Goal: Navigation & Orientation: Find specific page/section

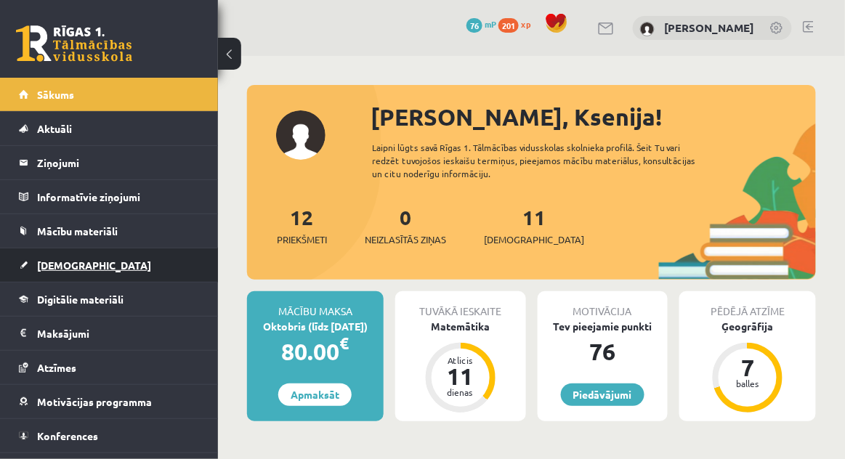
click at [128, 265] on link "[DEMOGRAPHIC_DATA]" at bounding box center [109, 265] width 181 height 33
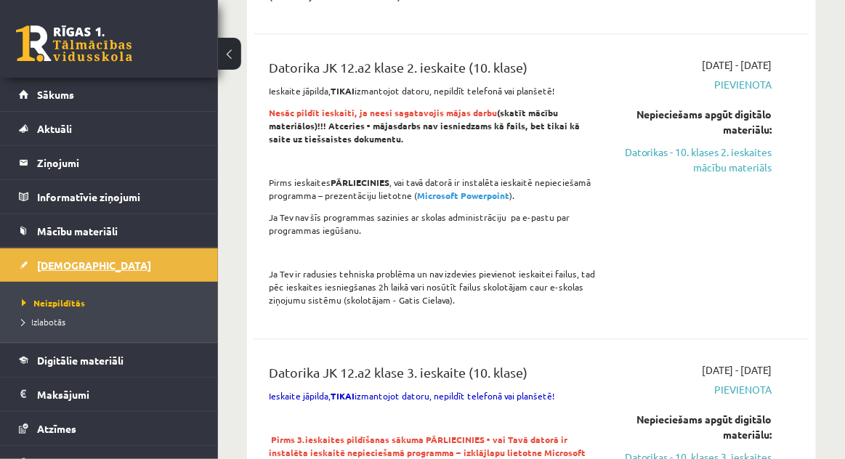
scroll to position [16, 0]
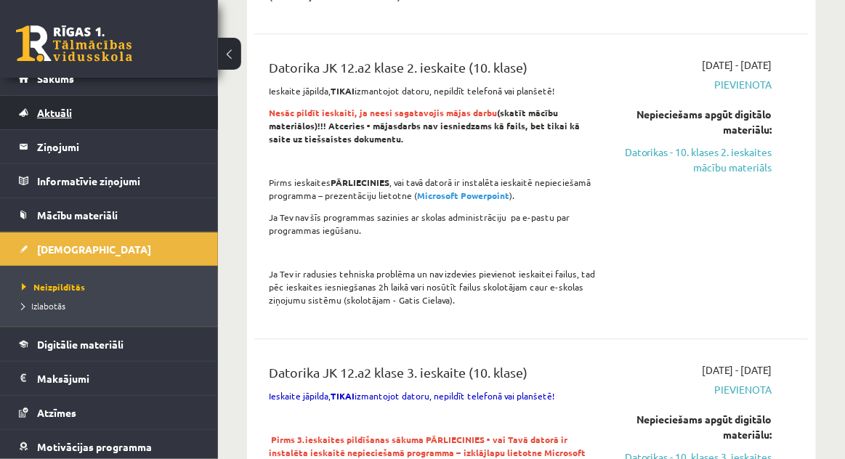
click at [114, 103] on link "Aktuāli" at bounding box center [109, 112] width 181 height 33
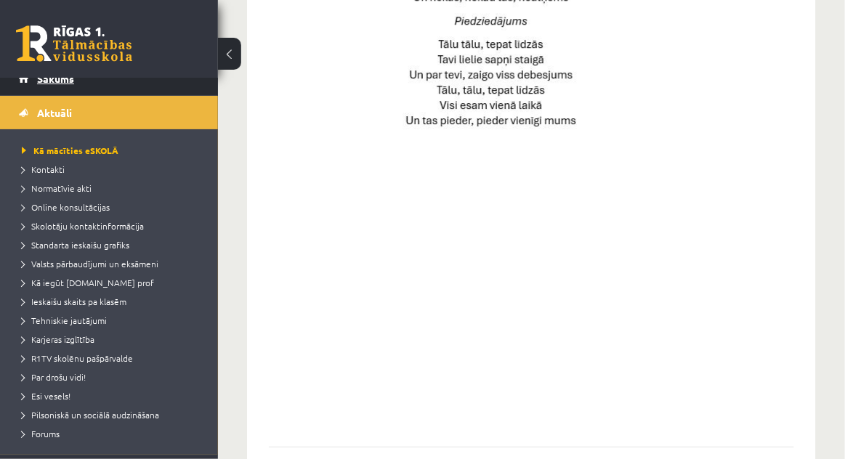
click at [125, 86] on link "Sākums" at bounding box center [109, 78] width 181 height 33
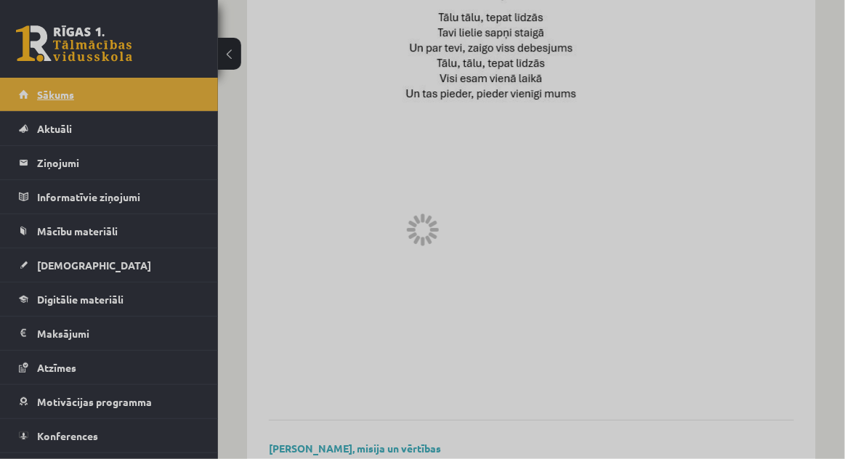
scroll to position [1119, 0]
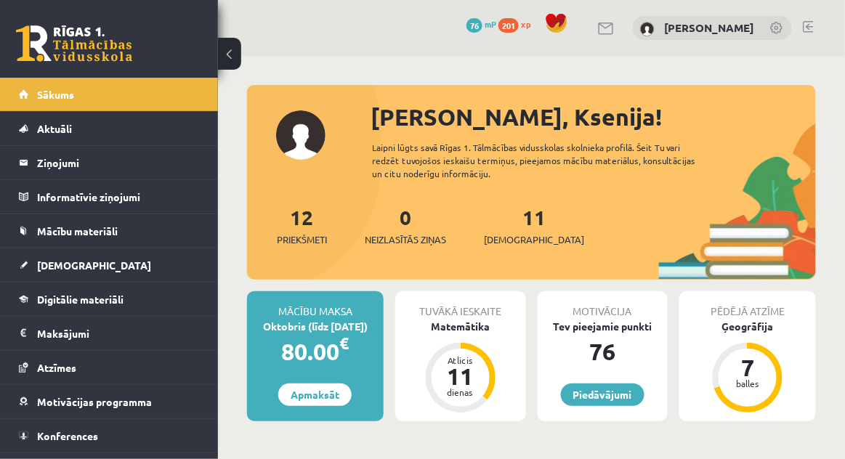
click at [813, 24] on link at bounding box center [808, 27] width 11 height 12
